Goal: Check status

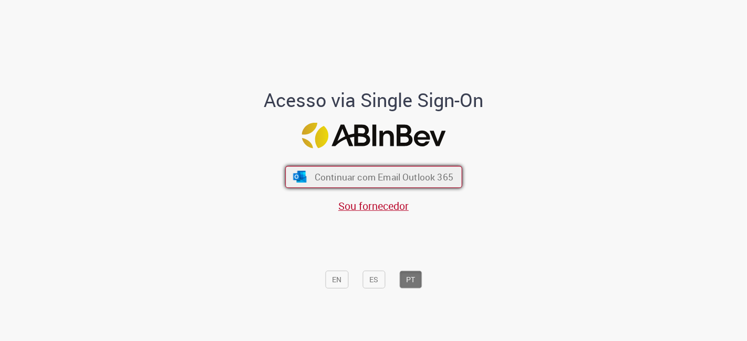
click at [327, 174] on span "Continuar com Email Outlook 365" at bounding box center [383, 177] width 139 height 12
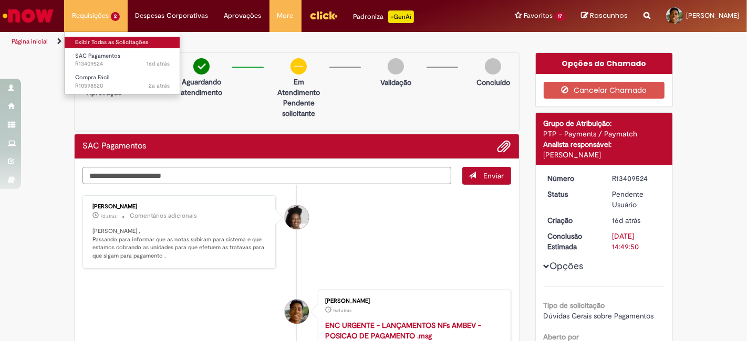
click at [91, 37] on link "Exibir Todas as Solicitações" at bounding box center [123, 43] width 116 height 12
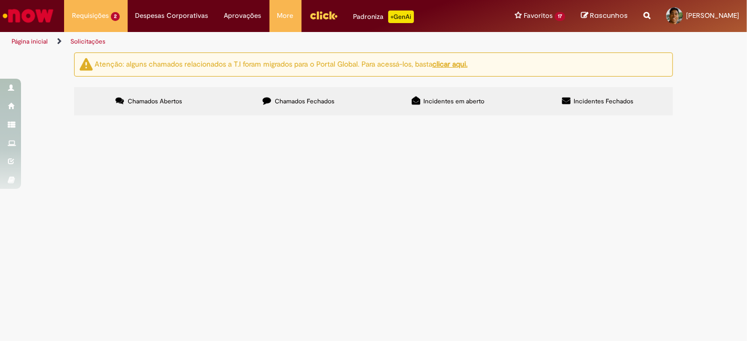
click at [435, 101] on span "Incidentes em aberto" at bounding box center [454, 101] width 61 height 8
click at [326, 98] on span "Chamados Fechados" at bounding box center [305, 101] width 60 height 8
click at [0, 0] on span "R13213790" at bounding box center [0, 0] width 0 height 0
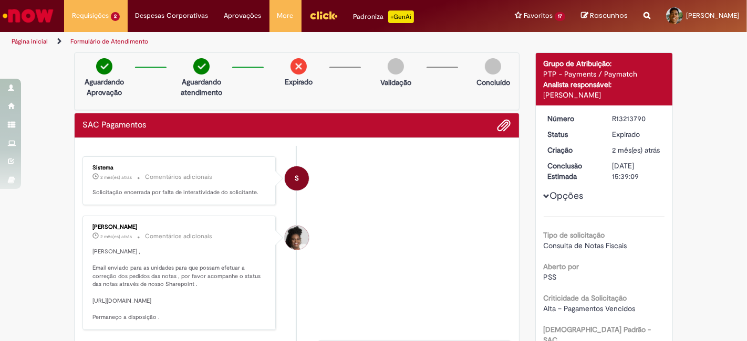
drag, startPoint x: 87, startPoint y: 296, endPoint x: 267, endPoint y: 310, distance: 180.7
click at [267, 310] on div "Vanessa Souza 2 mês(es) atrás 2 meses atrás Comentários adicionais Olá Victor ,…" at bounding box center [179, 273] width 187 height 108
copy p "https://anheuserbuschinbev.sharepoint.com/:f:/s/SAC_Pagamentos/EpYiKat8nctJnHZK…"
